Goal: Transaction & Acquisition: Obtain resource

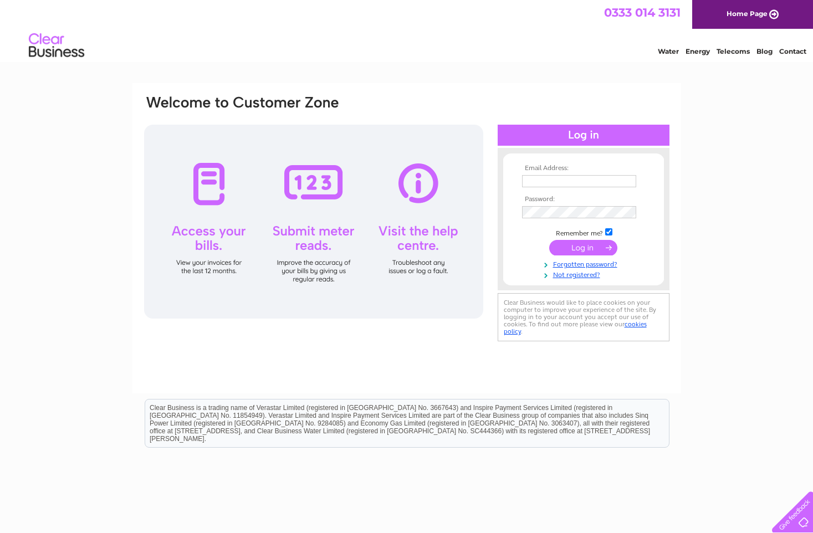
type input "[PERSON_NAME][EMAIL_ADDRESS][PERSON_NAME][DOMAIN_NAME]"
click at [583, 248] on input "submit" at bounding box center [583, 248] width 68 height 16
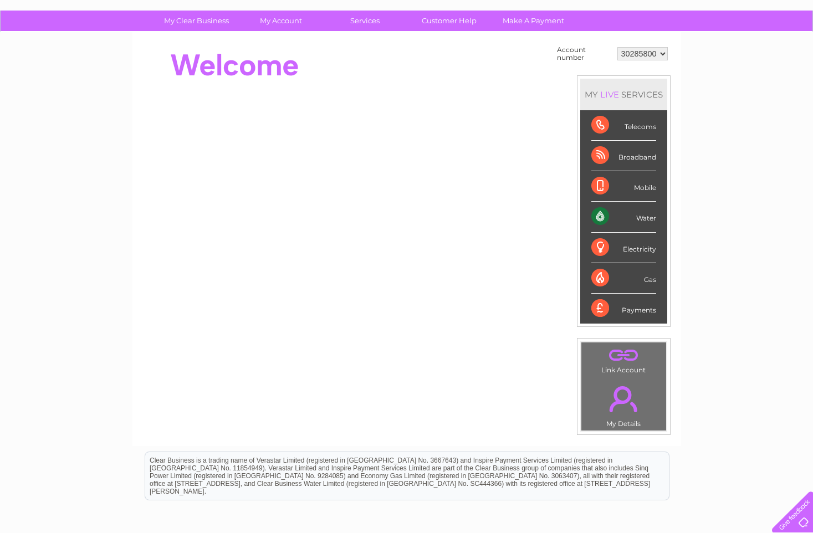
scroll to position [17, 0]
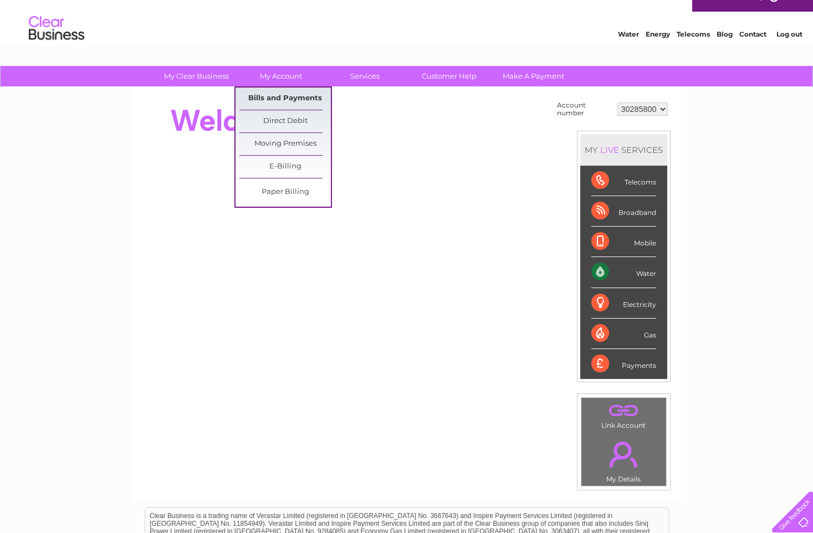
click at [282, 98] on link "Bills and Payments" at bounding box center [284, 99] width 91 height 22
click at [282, 99] on link "Bills and Payments" at bounding box center [284, 99] width 91 height 22
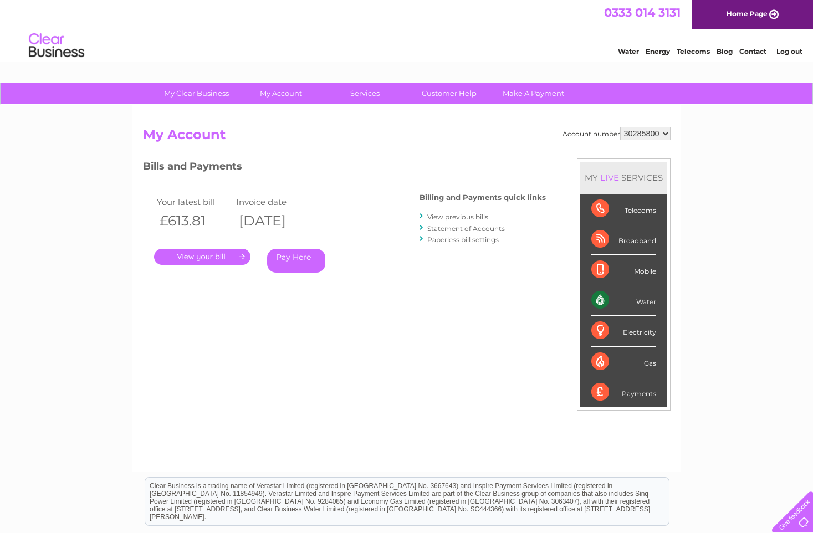
click at [220, 254] on link "." at bounding box center [202, 257] width 96 height 16
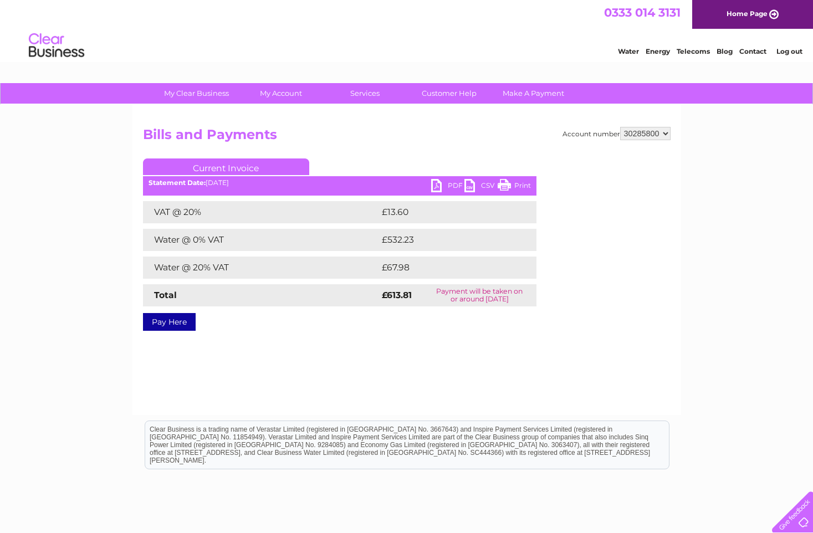
click at [455, 188] on link "PDF" at bounding box center [447, 187] width 33 height 16
